Goal: Task Accomplishment & Management: Complete application form

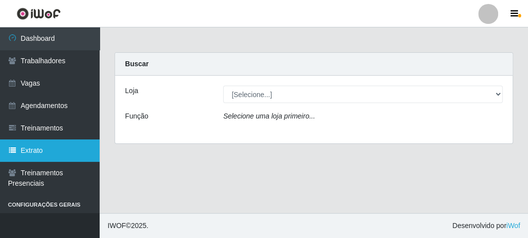
click at [31, 151] on link "Extrato" at bounding box center [50, 150] width 100 height 22
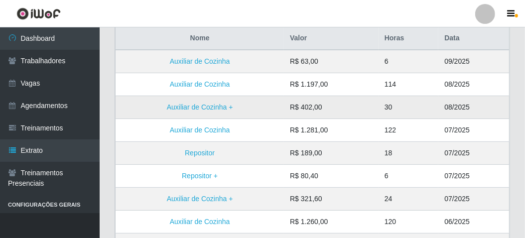
scroll to position [50, 0]
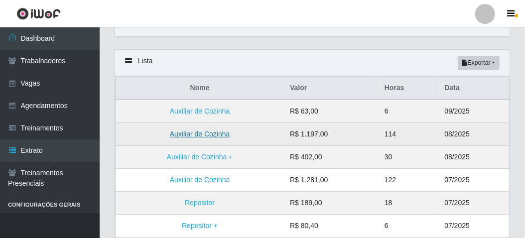
click at [190, 135] on link "Auxiliar de Cozinha" at bounding box center [200, 134] width 60 height 8
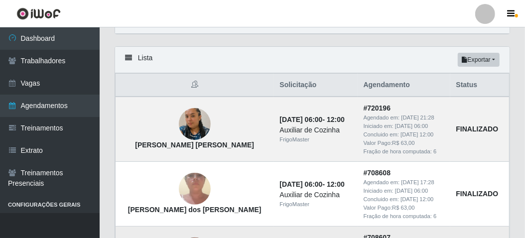
scroll to position [50, 0]
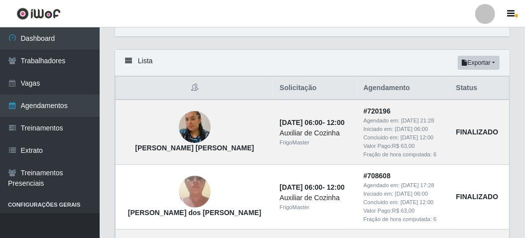
click at [307, 61] on div "Lista Exportar PDF Excel" at bounding box center [312, 63] width 394 height 26
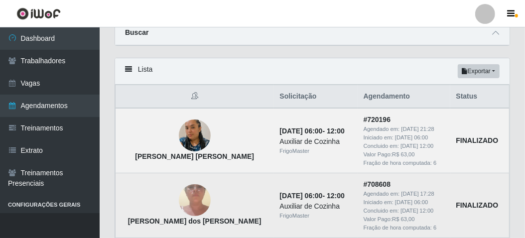
scroll to position [0, 0]
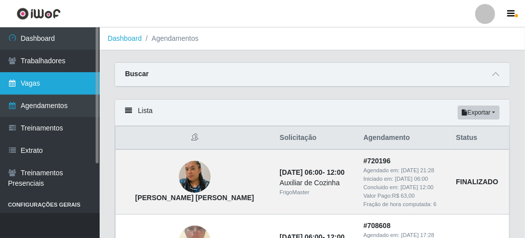
click at [36, 80] on link "Vagas" at bounding box center [50, 83] width 100 height 22
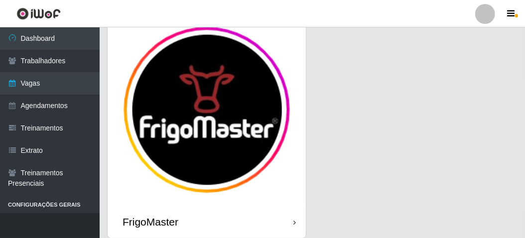
scroll to position [82, 0]
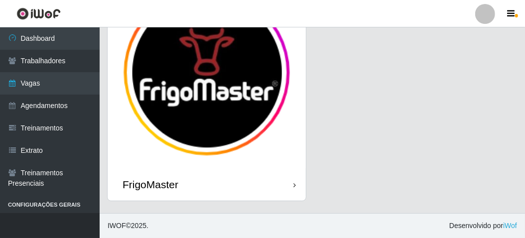
click at [275, 191] on div "FrigoMaster" at bounding box center [207, 184] width 198 height 32
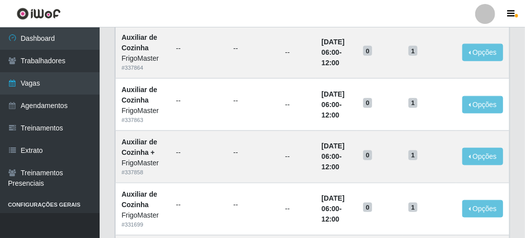
scroll to position [647, 0]
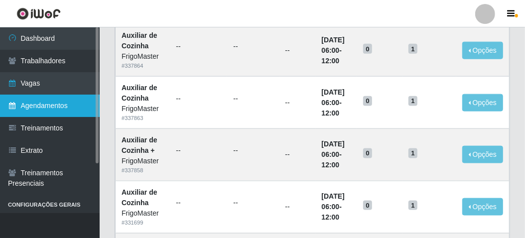
click at [57, 110] on link "Agendamentos" at bounding box center [50, 106] width 100 height 22
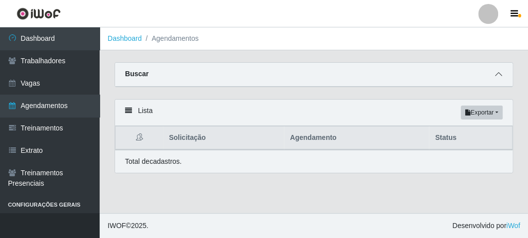
click at [494, 77] on span at bounding box center [498, 74] width 12 height 11
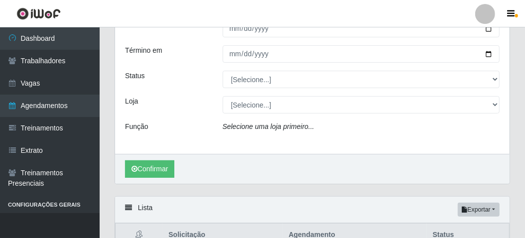
scroll to position [44, 0]
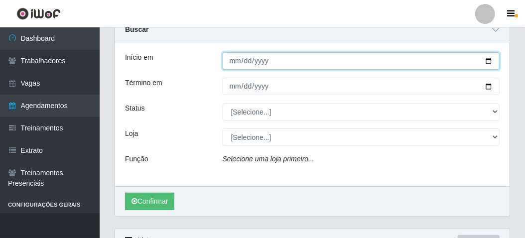
click at [488, 59] on input "Início em" at bounding box center [361, 60] width 277 height 17
type input "2025-08-30"
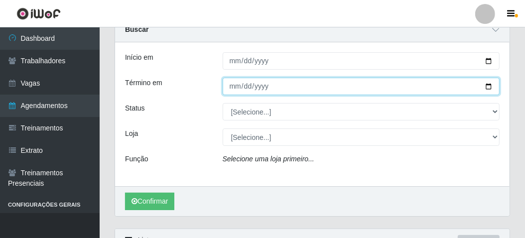
click at [489, 85] on input "Término em" at bounding box center [361, 86] width 277 height 17
type input "2025-08-30"
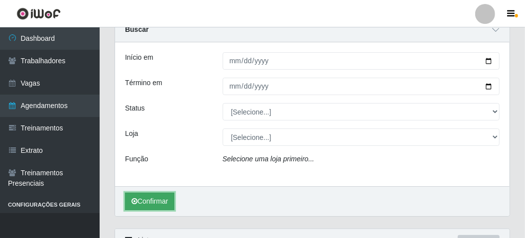
click at [151, 199] on button "Confirmar" at bounding box center [149, 201] width 49 height 17
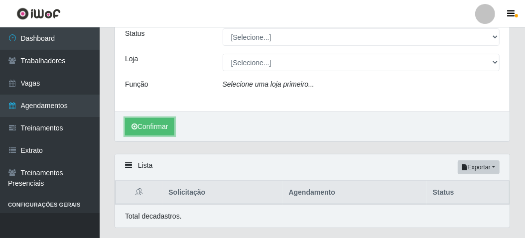
scroll to position [144, 0]
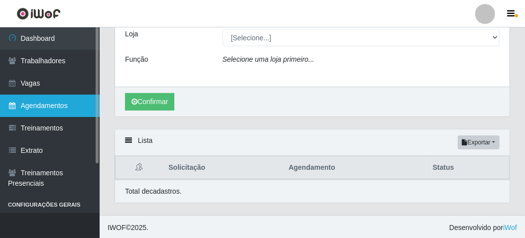
click at [51, 106] on link "Agendamentos" at bounding box center [50, 106] width 100 height 22
click at [67, 108] on link "Agendamentos" at bounding box center [50, 106] width 100 height 22
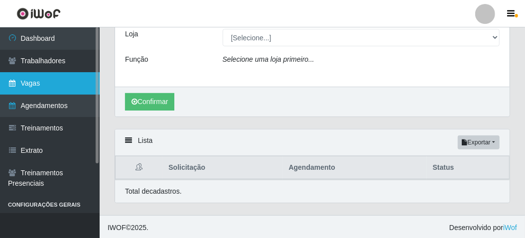
click at [27, 85] on link "Vagas" at bounding box center [50, 83] width 100 height 22
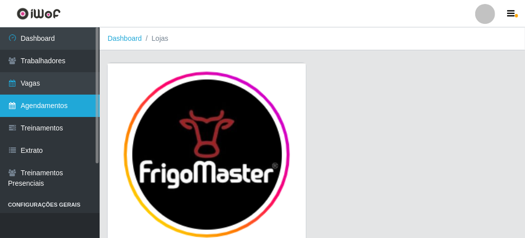
click at [30, 105] on link "Agendamentos" at bounding box center [50, 106] width 100 height 22
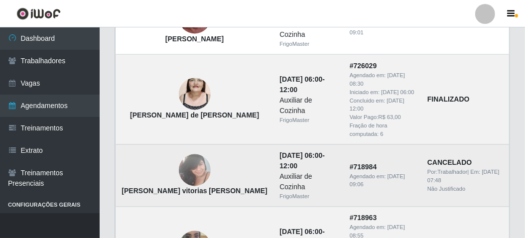
scroll to position [850, 0]
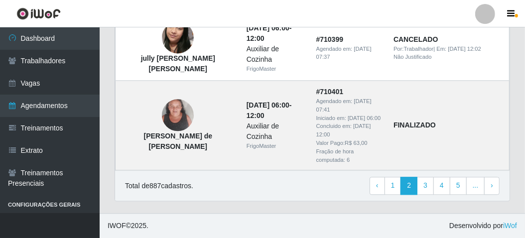
scroll to position [1198, 0]
click at [399, 188] on link "1" at bounding box center [392, 186] width 17 height 18
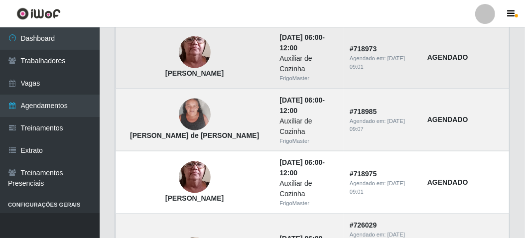
scroll to position [701, 0]
